Goal: Obtain resource: Obtain resource

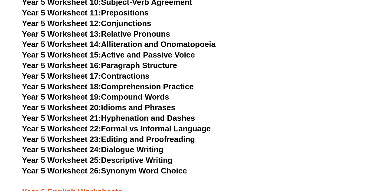
scroll to position [3184, 0]
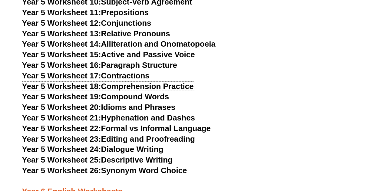
click at [185, 88] on link "Year 5 Worksheet 18: Comprehension Practice" at bounding box center [107, 86] width 171 height 9
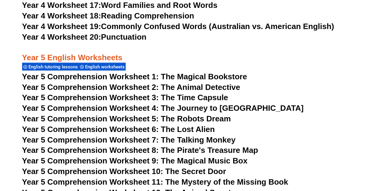
scroll to position [2866, 0]
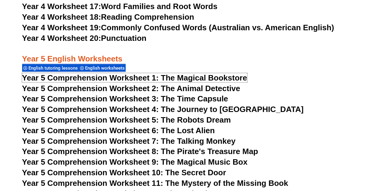
click at [58, 82] on span "Year 5 Comprehension Worksheet 1: The Magical Bookstore" at bounding box center [134, 77] width 225 height 9
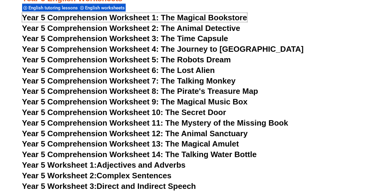
scroll to position [2926, 0]
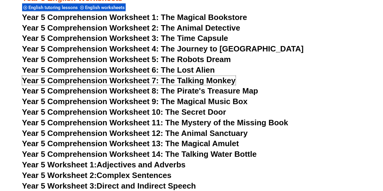
click at [223, 81] on span "Year 5 Comprehension Worksheet 7: The Talking Monkey" at bounding box center [128, 80] width 213 height 9
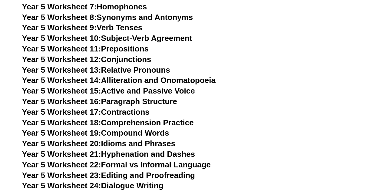
scroll to position [3149, 0]
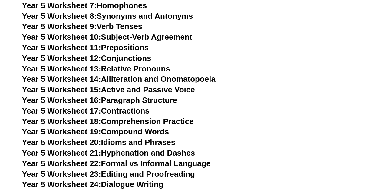
click at [161, 103] on link "Year 5 Worksheet 16: Paragraph Structure" at bounding box center [99, 100] width 155 height 9
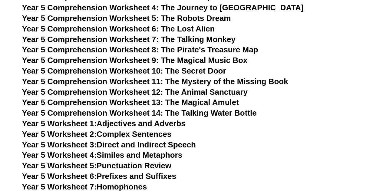
scroll to position [2968, 0]
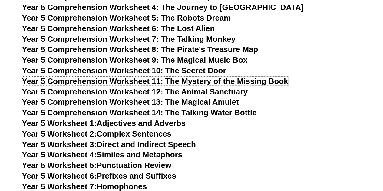
click at [272, 82] on span "Year 5 Comprehension Worksheet 11: The Mystery of the Missing Book" at bounding box center [155, 81] width 266 height 9
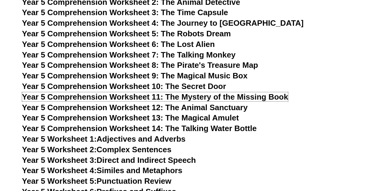
scroll to position [2952, 0]
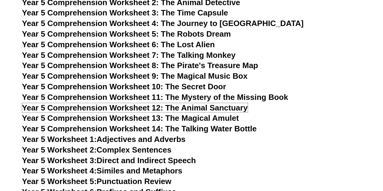
click at [235, 108] on span "Year 5 Comprehension Worksheet 12: The Animal Sanctuary" at bounding box center [134, 107] width 225 height 9
click at [217, 88] on span "Year 5 Comprehension Worksheet 10: The Secret Door" at bounding box center [124, 86] width 204 height 9
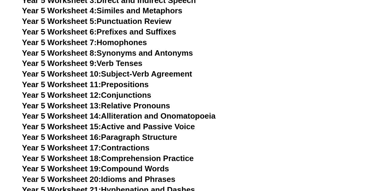
scroll to position [3112, 0]
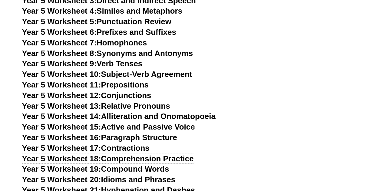
click at [81, 163] on span "Year 5 Worksheet 18:" at bounding box center [61, 158] width 79 height 9
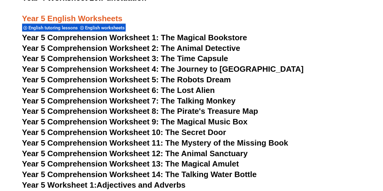
scroll to position [2907, 0]
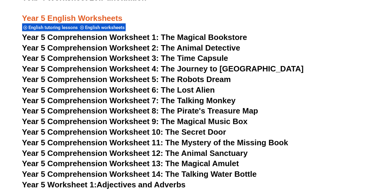
click at [242, 70] on span "Year 5 Comprehension Worksheet 4: The Journey to [GEOGRAPHIC_DATA]" at bounding box center [162, 68] width 281 height 9
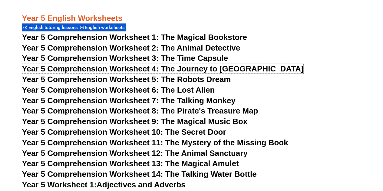
scroll to position [3184, 0]
